Goal: Task Accomplishment & Management: Use online tool/utility

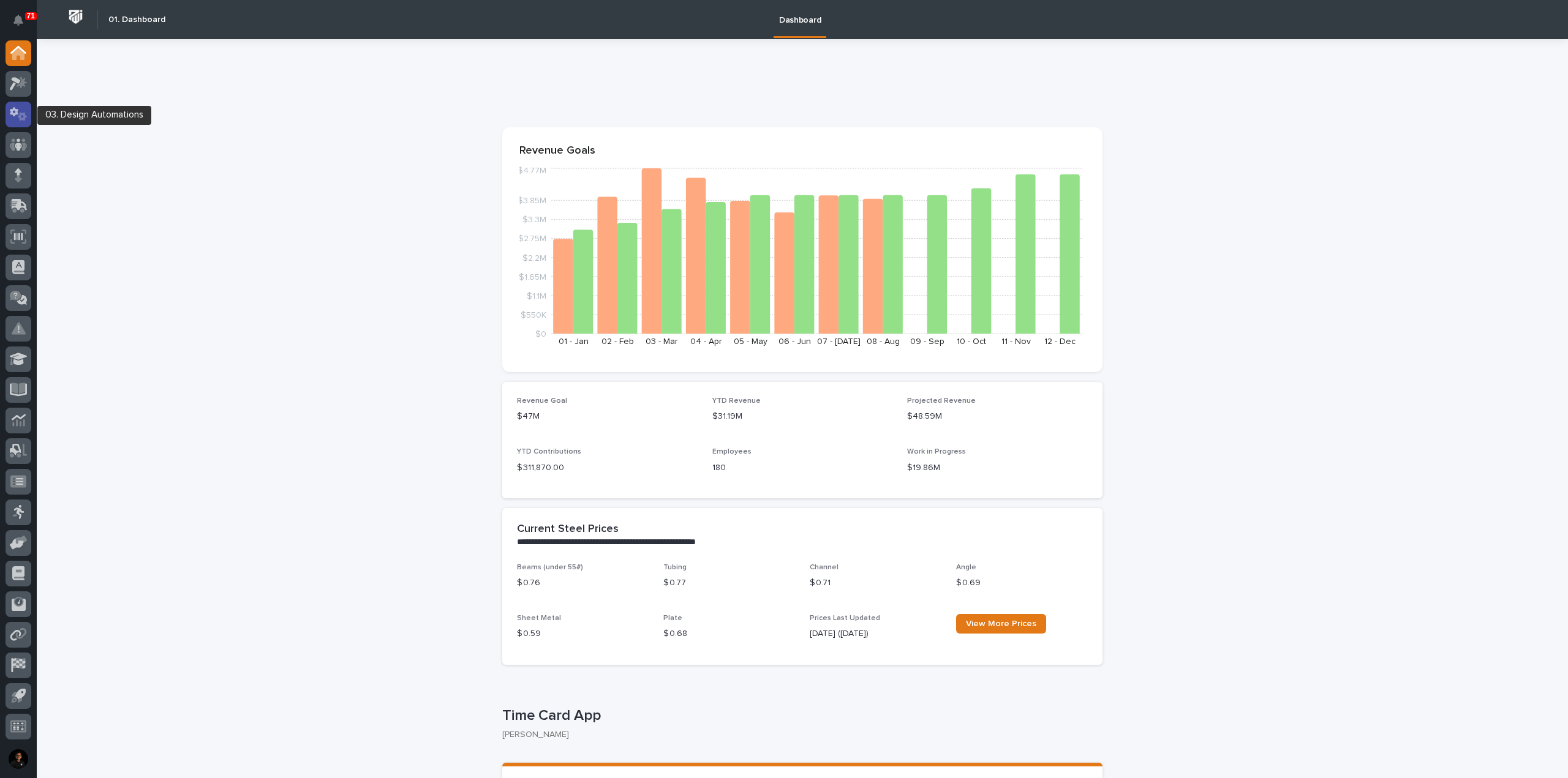
click at [26, 122] on div at bounding box center [18, 114] width 26 height 26
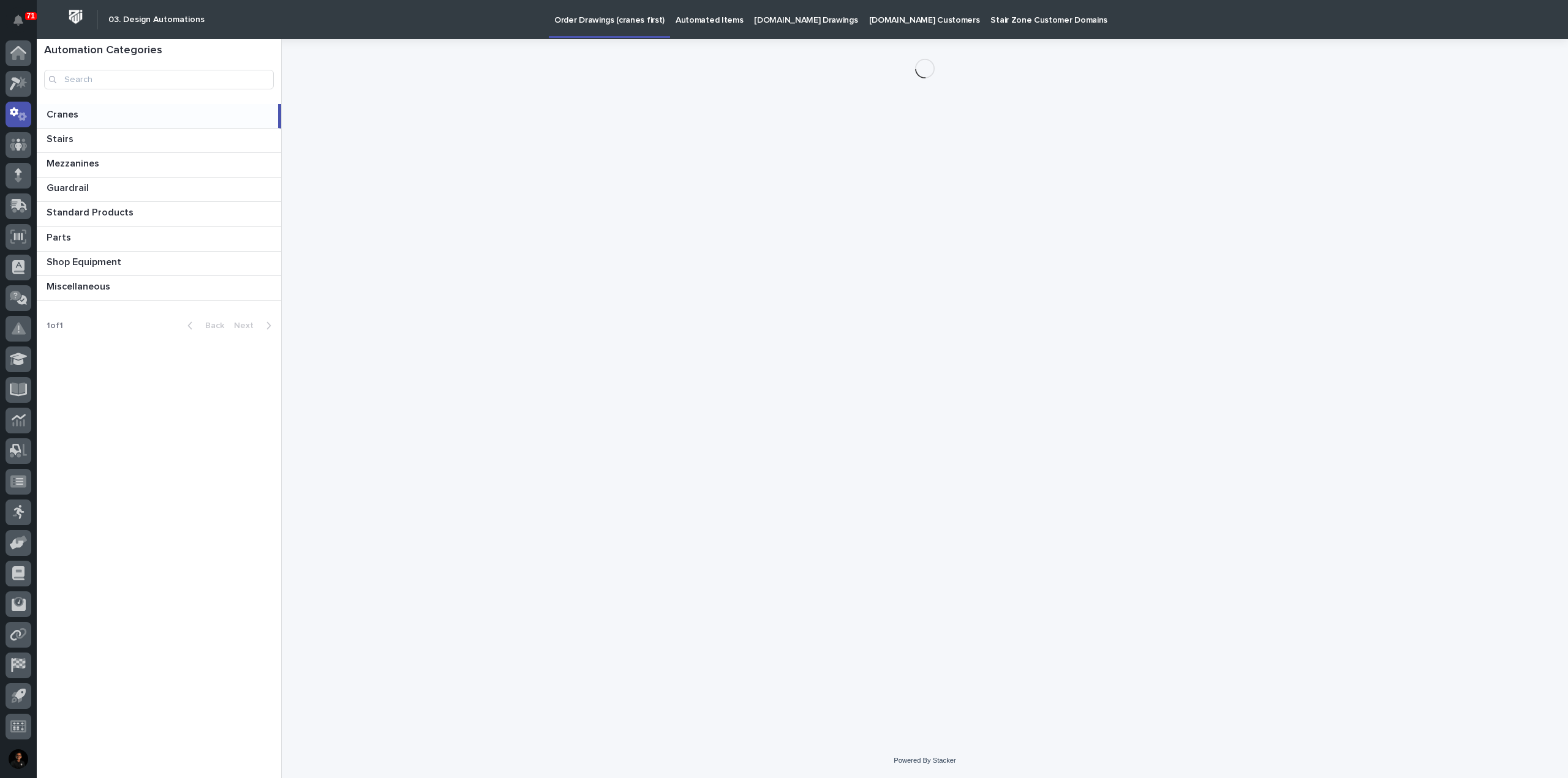
click at [728, 16] on p "Automated Items" at bounding box center [709, 13] width 67 height 26
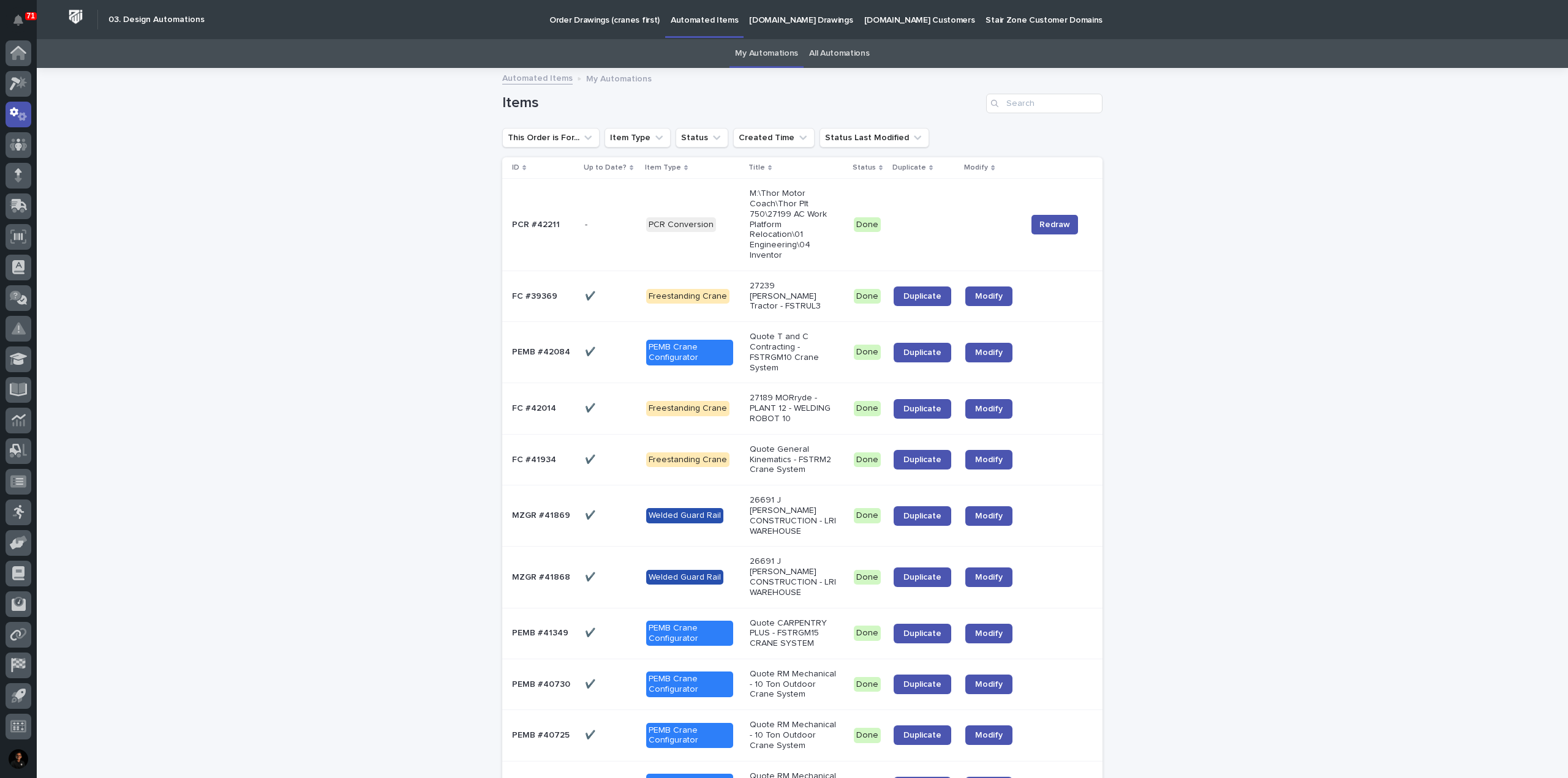
click at [829, 61] on link "All Automations" at bounding box center [839, 53] width 60 height 29
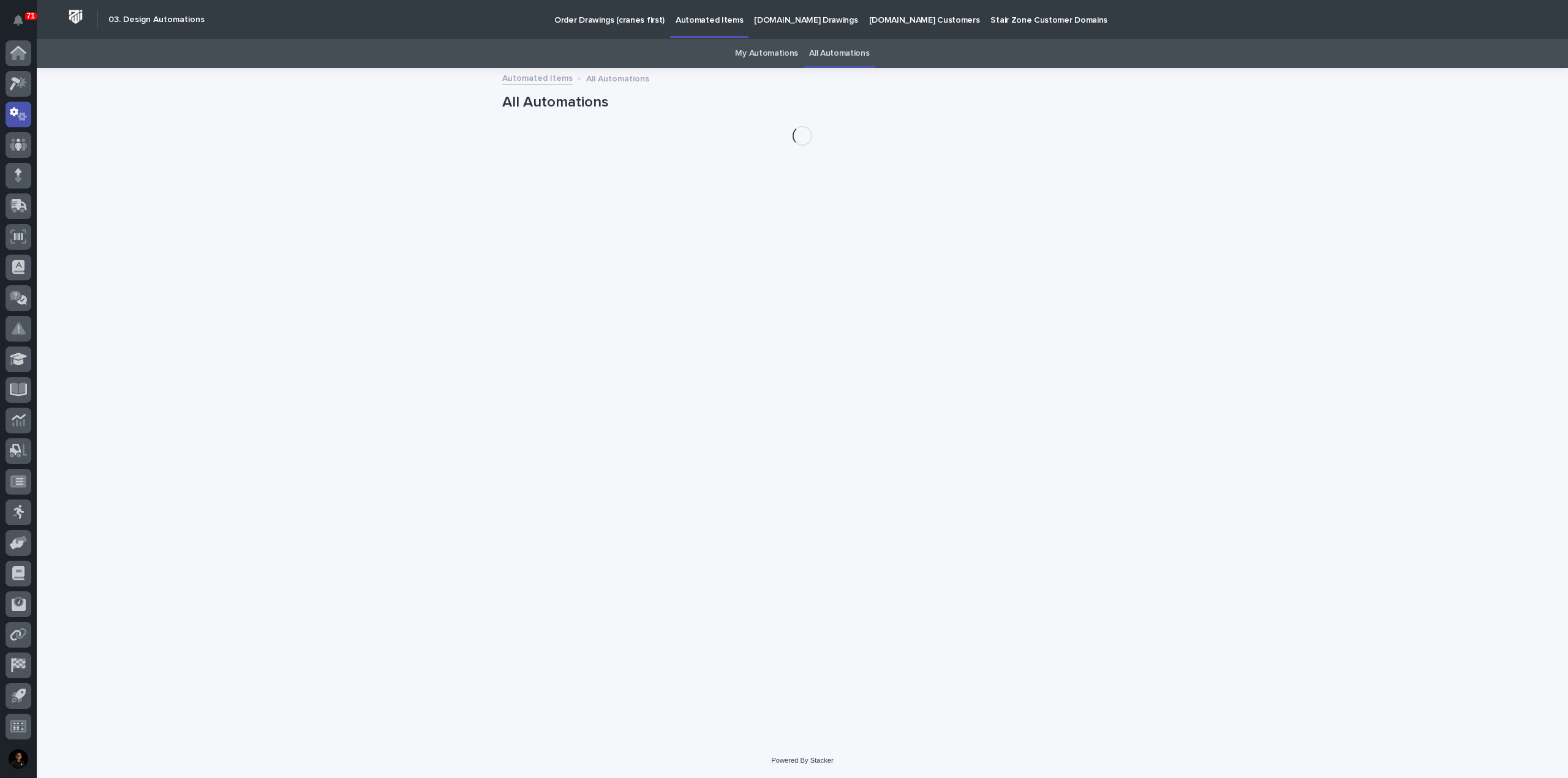
click at [781, 59] on link "My Automations" at bounding box center [766, 53] width 63 height 29
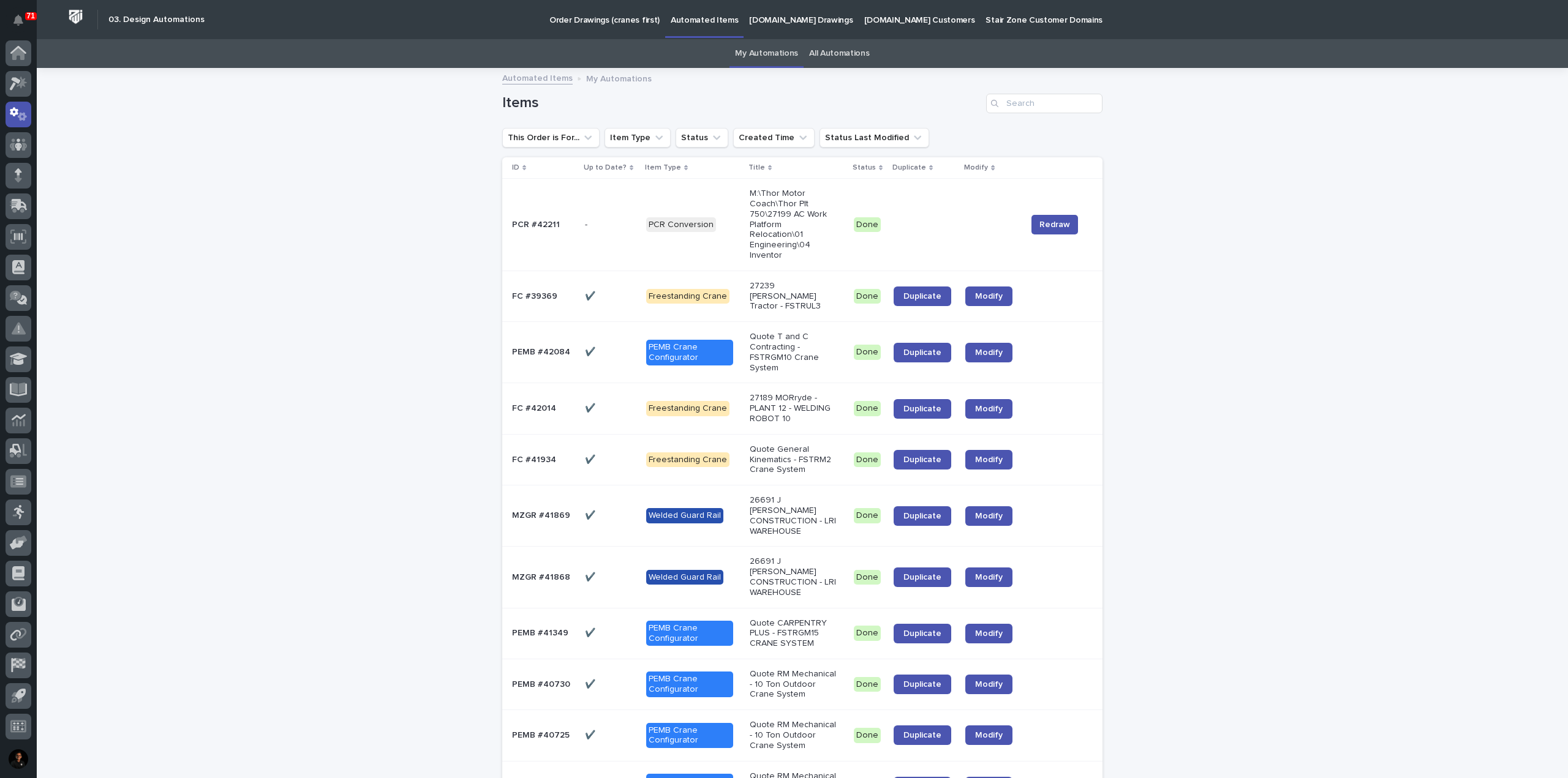
click at [780, 289] on p "27239 [PERSON_NAME] Tractor - FSTRUL3" at bounding box center [794, 296] width 88 height 31
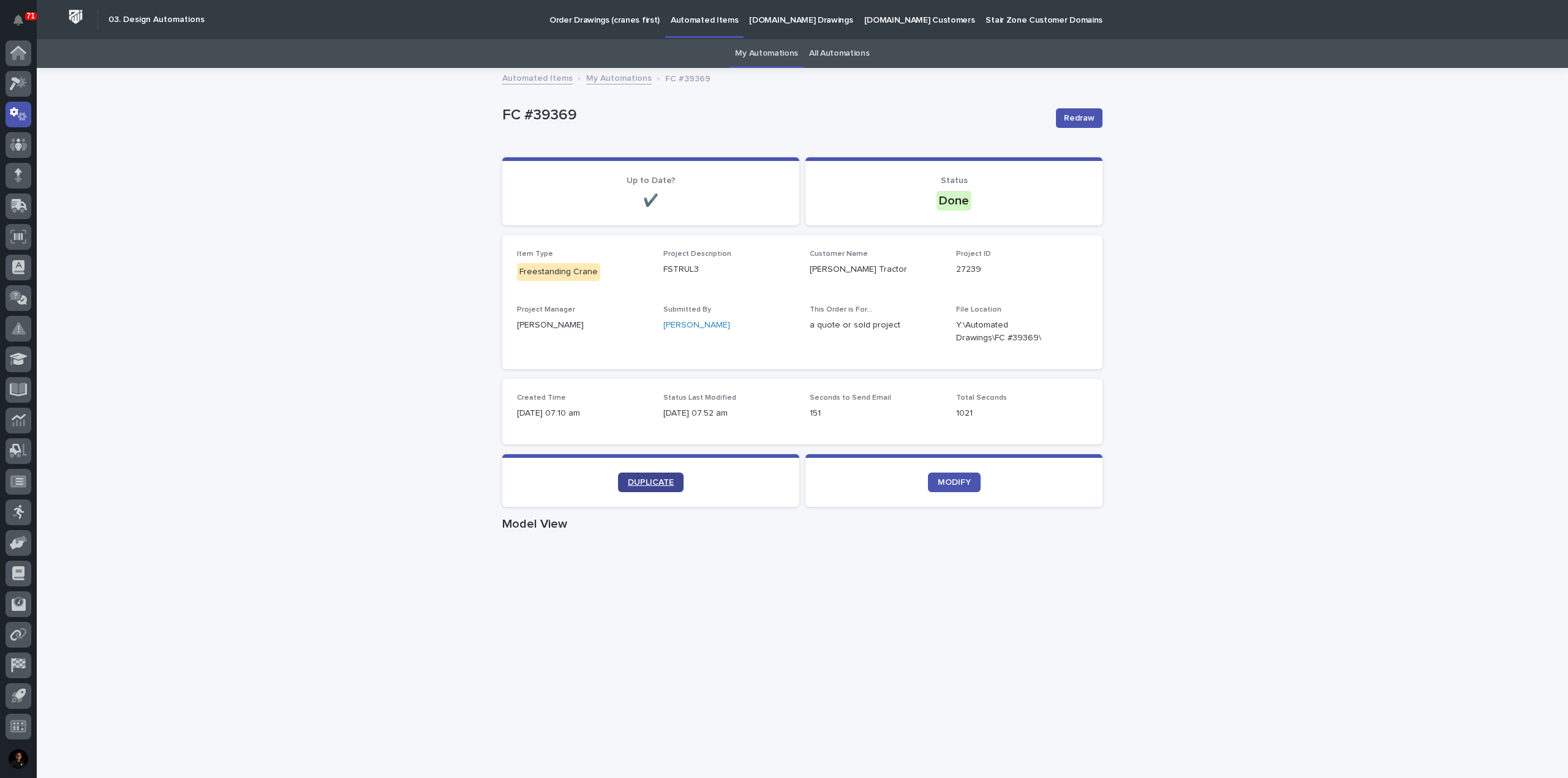
click at [648, 481] on span "DUPLICATE" at bounding box center [650, 482] width 46 height 9
